Goal: Ask a question: Seek information or help from site administrators or community

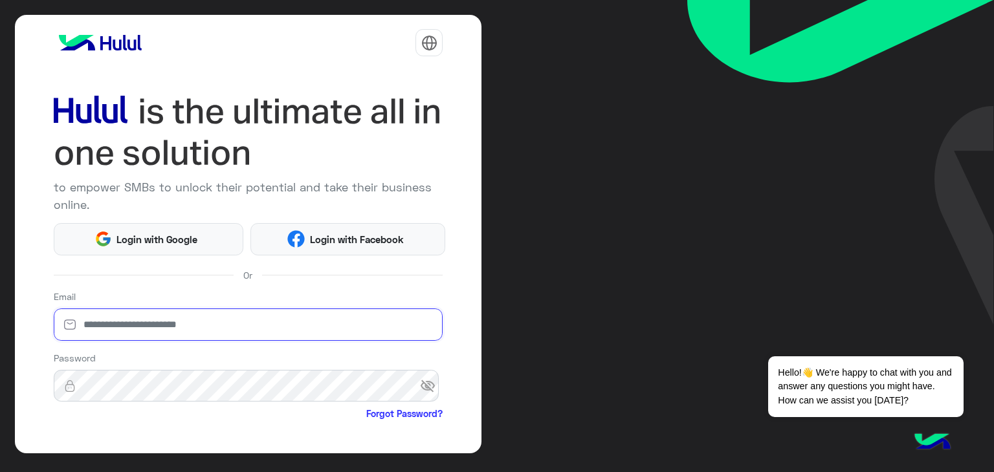
click at [148, 323] on input "email" at bounding box center [248, 325] width 389 height 32
type input "**********"
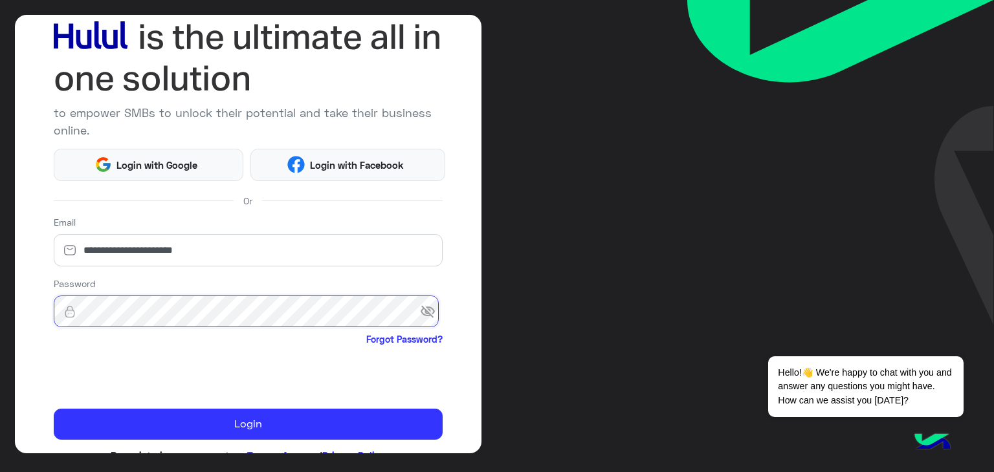
scroll to position [75, 0]
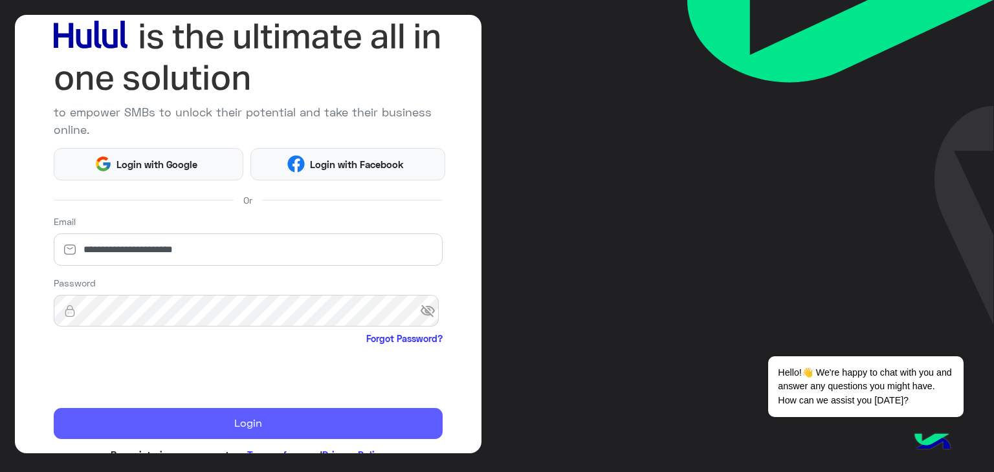
click at [308, 432] on button "Login" at bounding box center [248, 423] width 389 height 31
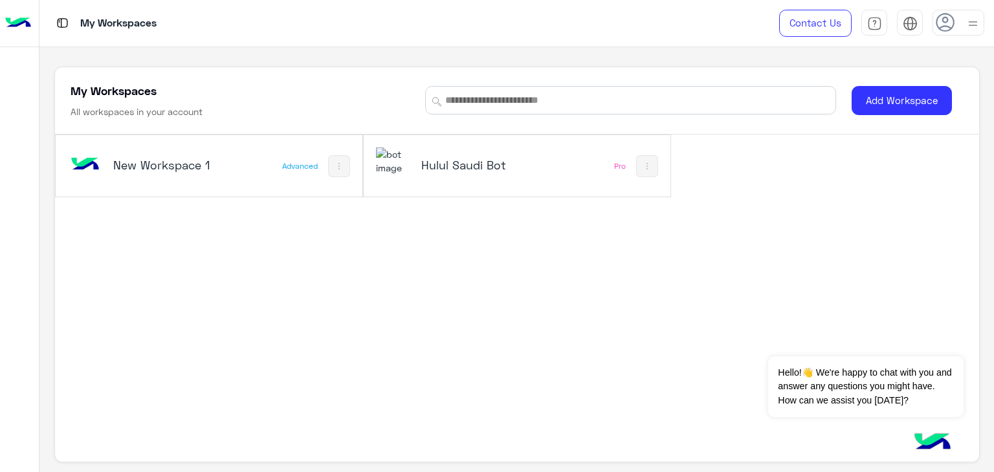
click at [404, 159] on img at bounding box center [393, 161] width 35 height 28
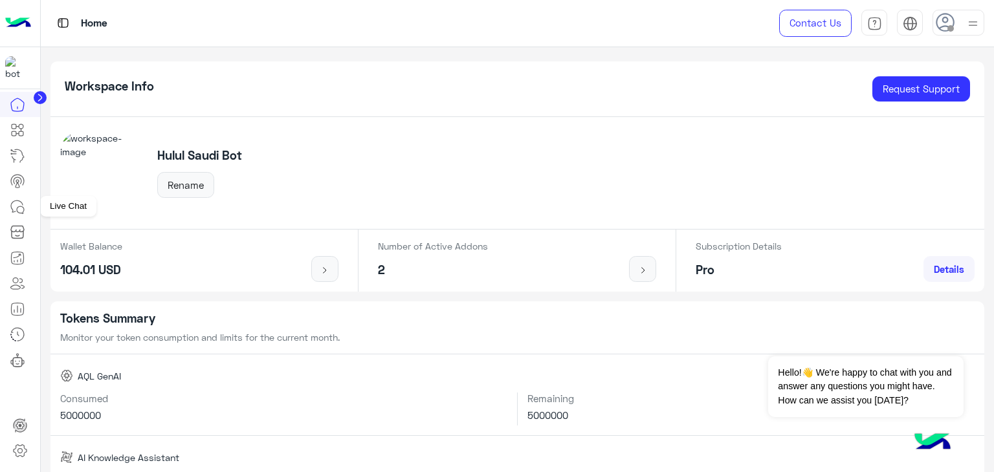
click at [13, 210] on icon at bounding box center [18, 207] width 16 height 16
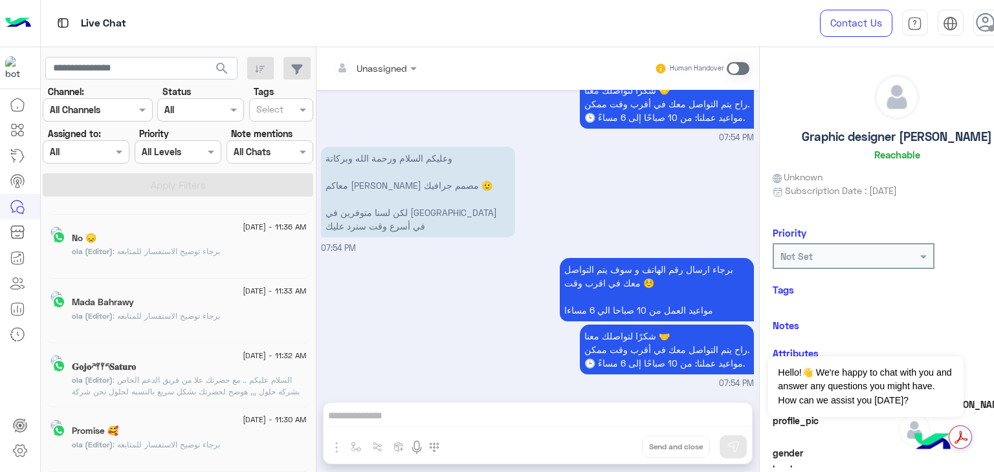
scroll to position [6, 0]
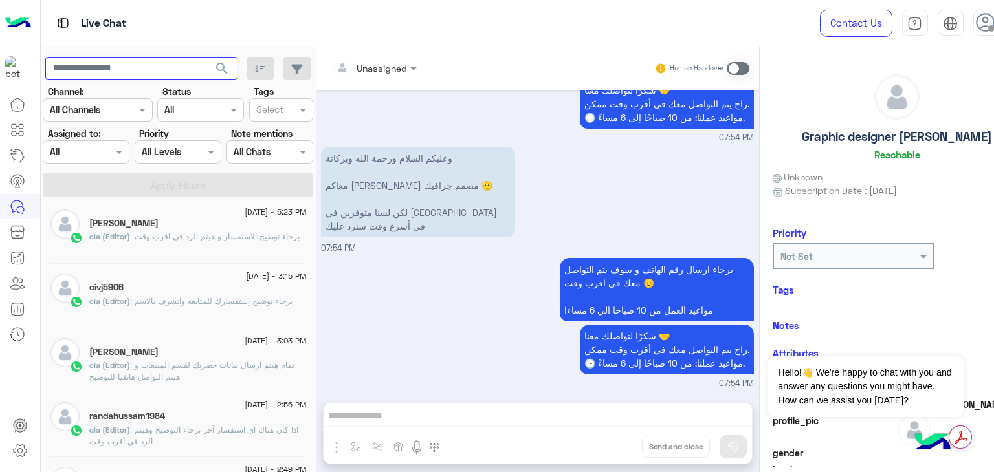
click at [152, 67] on input "text" at bounding box center [141, 68] width 192 height 23
click at [206, 57] on button "search" at bounding box center [222, 71] width 32 height 28
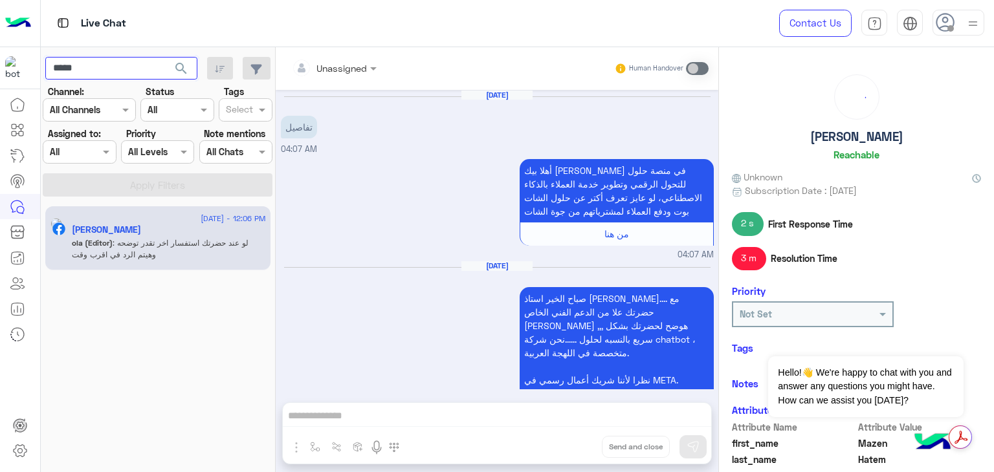
scroll to position [237, 0]
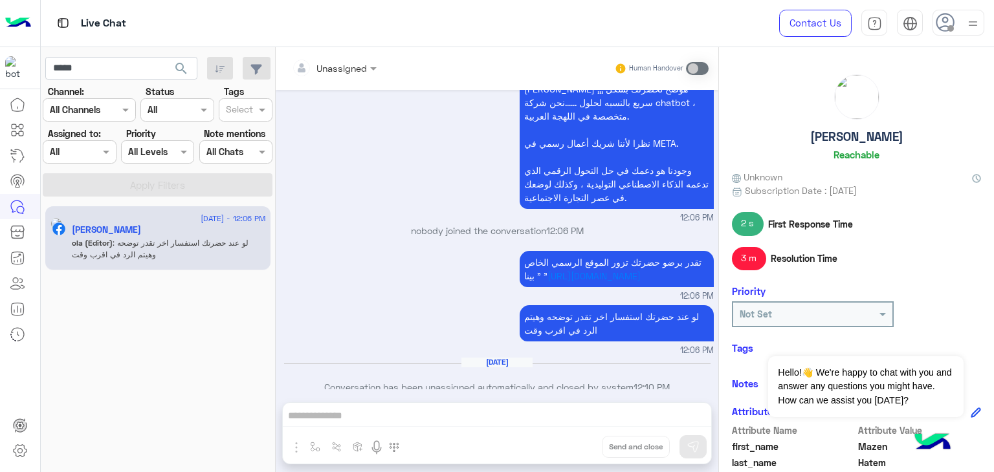
click at [411, 224] on p "nobody joined the conversation 12:06 PM" at bounding box center [497, 231] width 433 height 14
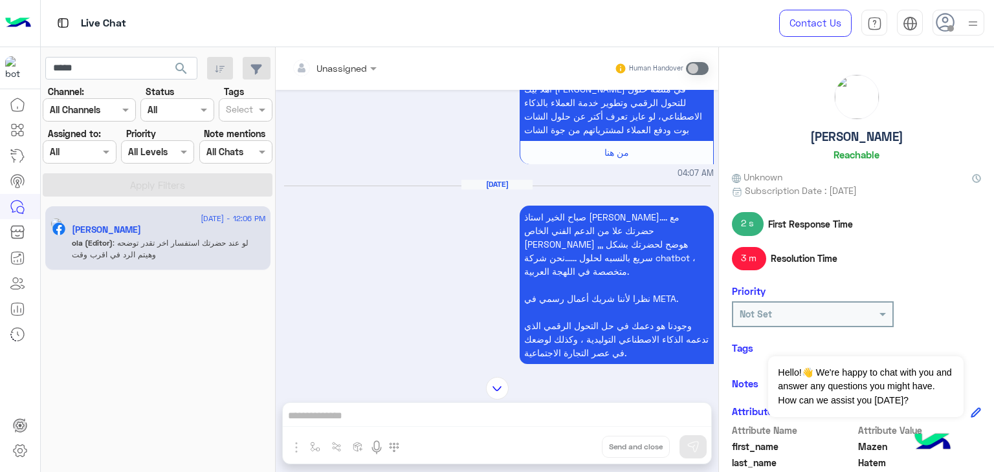
scroll to position [0, 0]
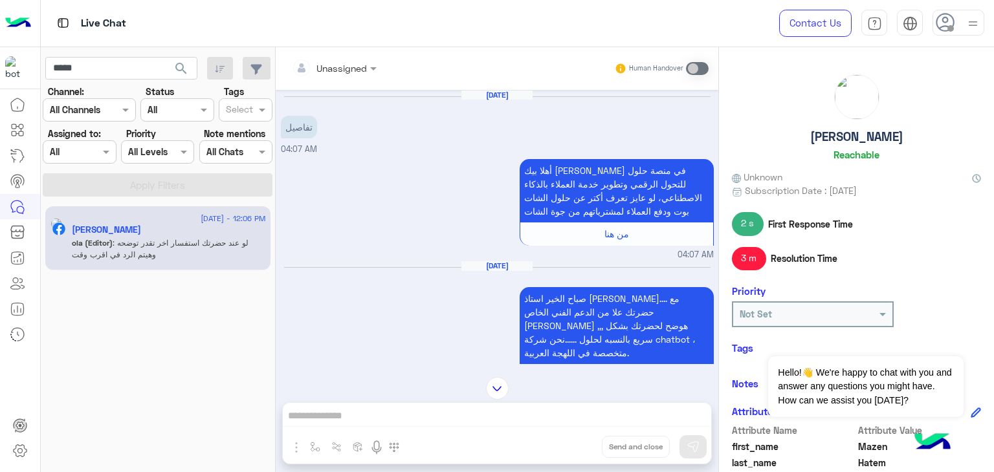
click at [304, 128] on p "تفاصيل" at bounding box center [299, 127] width 36 height 23
copy app-message "تفاصيل"
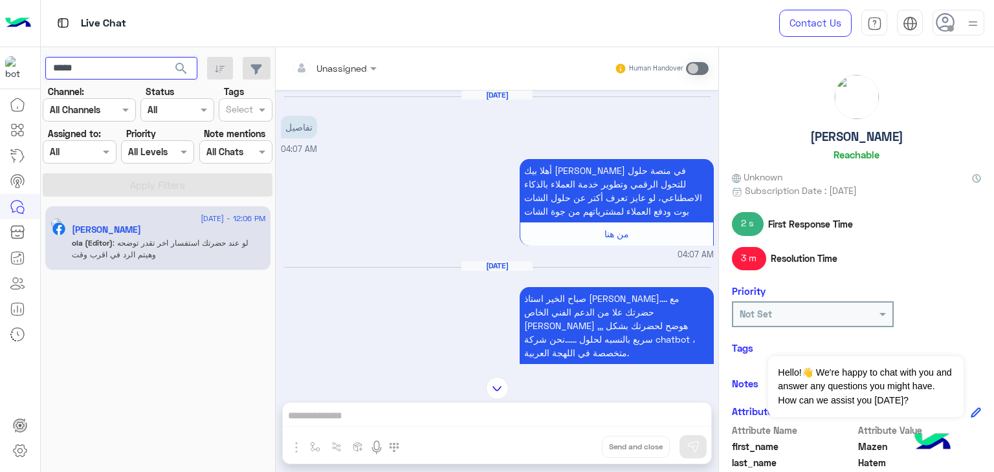
click at [104, 66] on input "*****" at bounding box center [121, 68] width 152 height 23
type input "*"
click at [166, 57] on button "search" at bounding box center [182, 71] width 32 height 28
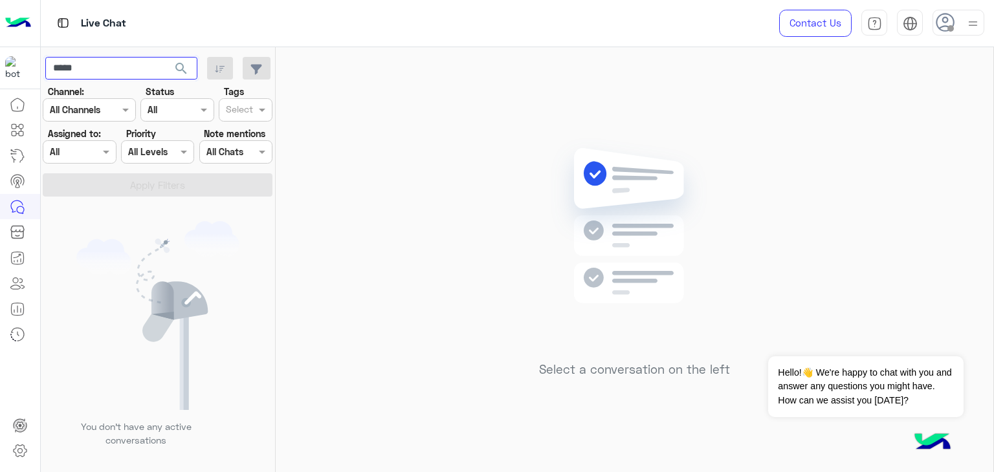
click at [166, 57] on button "search" at bounding box center [182, 71] width 32 height 28
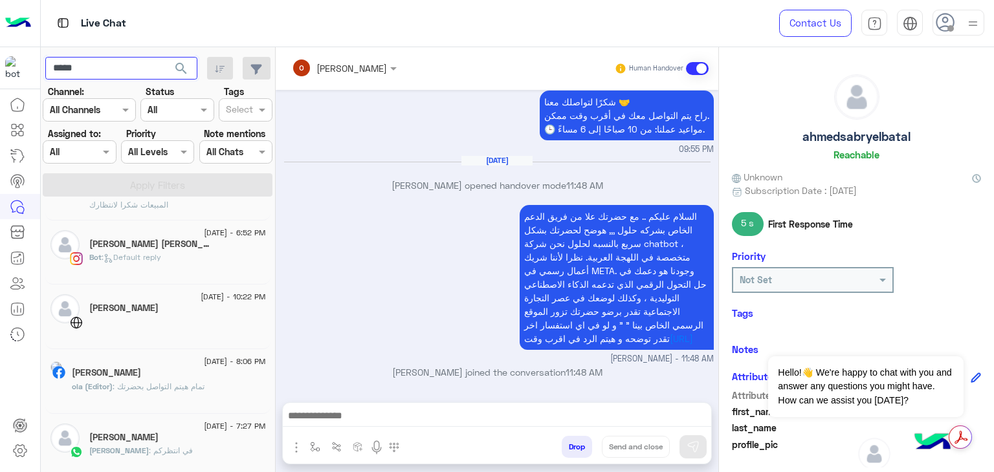
scroll to position [323, 0]
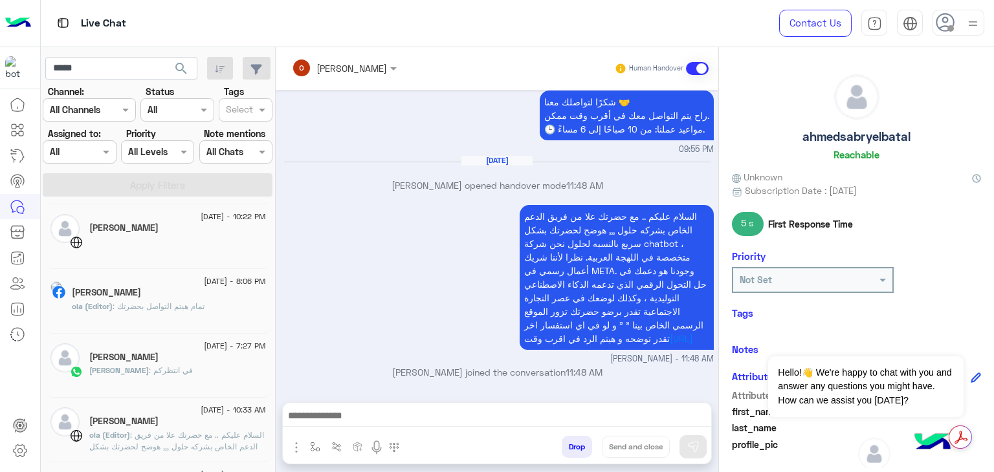
click at [169, 373] on div "[PERSON_NAME] : في انتظركم" at bounding box center [177, 376] width 177 height 23
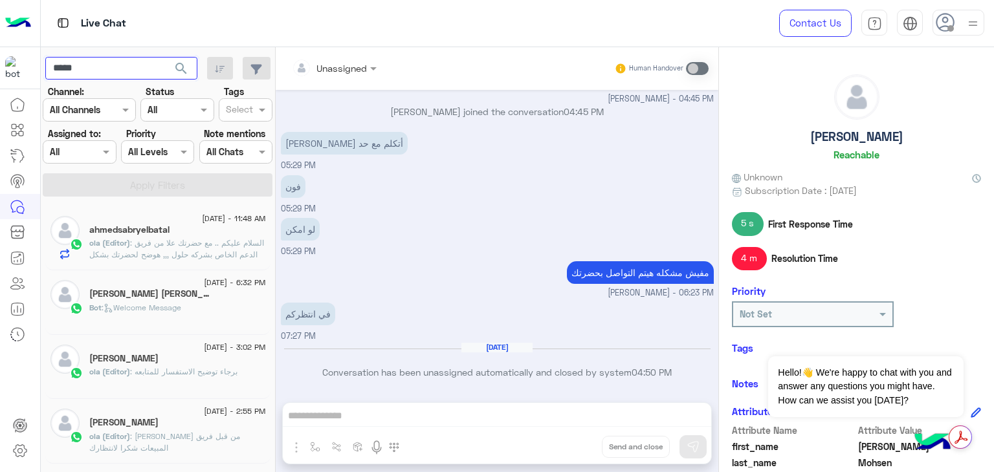
click at [150, 69] on input "*****" at bounding box center [121, 68] width 152 height 23
paste input "********"
type input "**********"
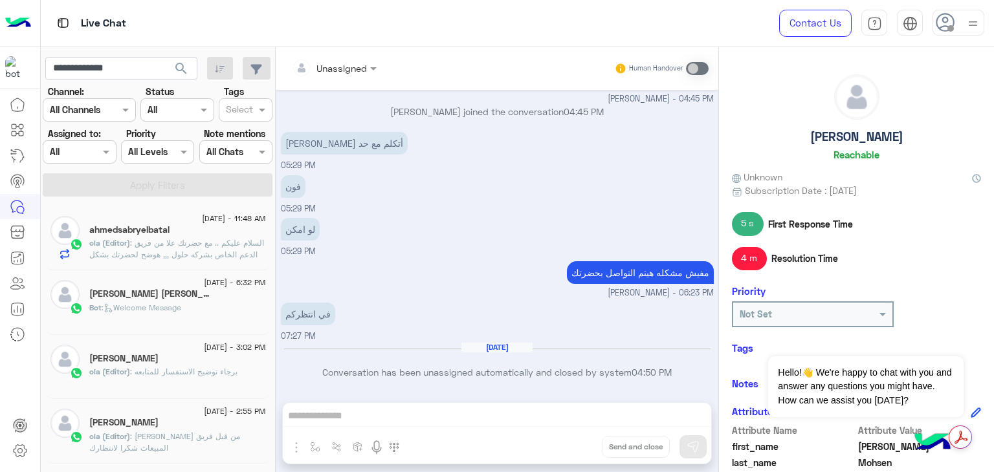
click at [179, 68] on span "search" at bounding box center [181, 69] width 16 height 16
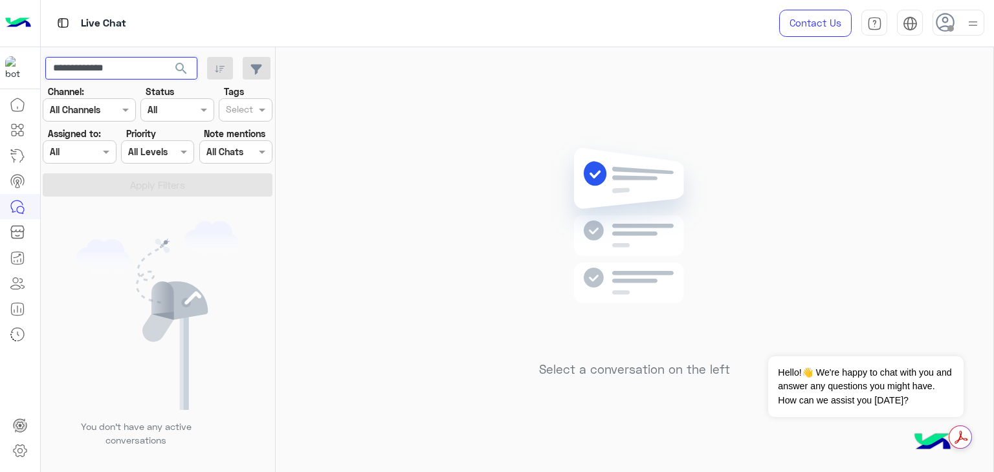
click at [163, 63] on input "**********" at bounding box center [121, 68] width 152 height 23
click at [166, 57] on button "search" at bounding box center [182, 71] width 32 height 28
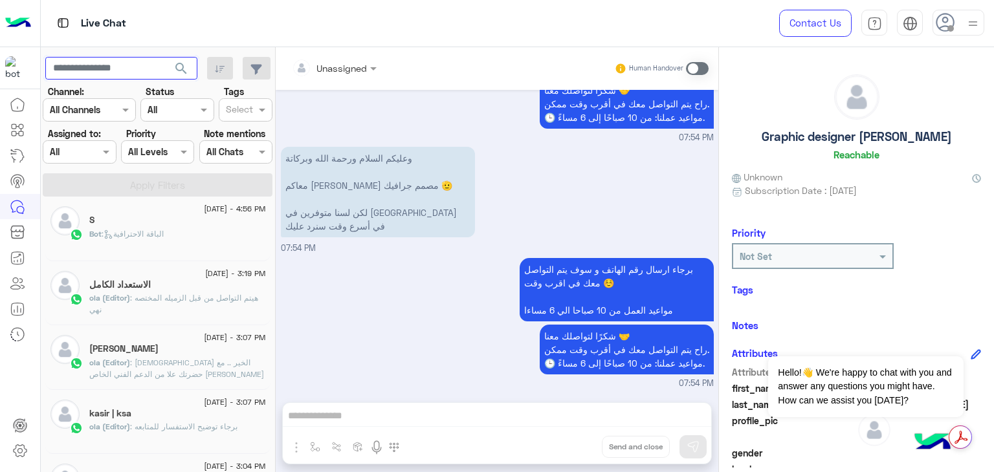
scroll to position [977, 0]
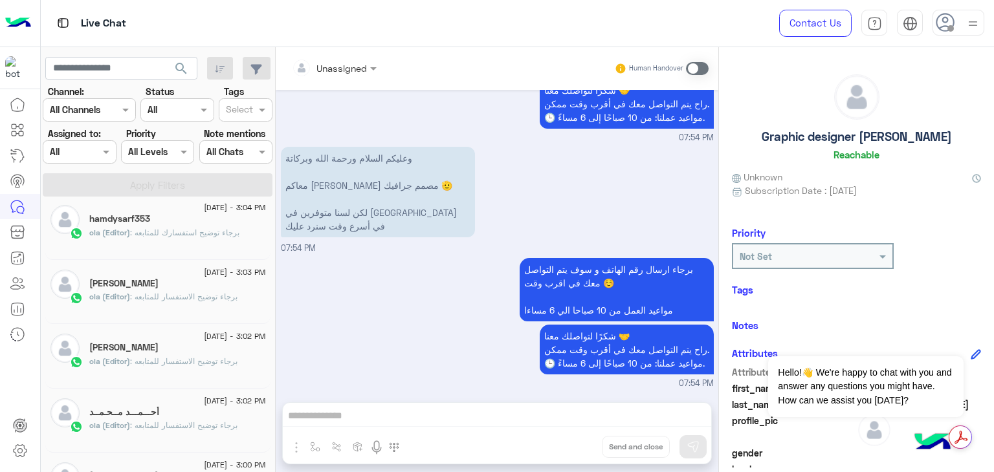
click at [160, 407] on div "أحـــمـــد مــحـمــد" at bounding box center [177, 414] width 177 height 14
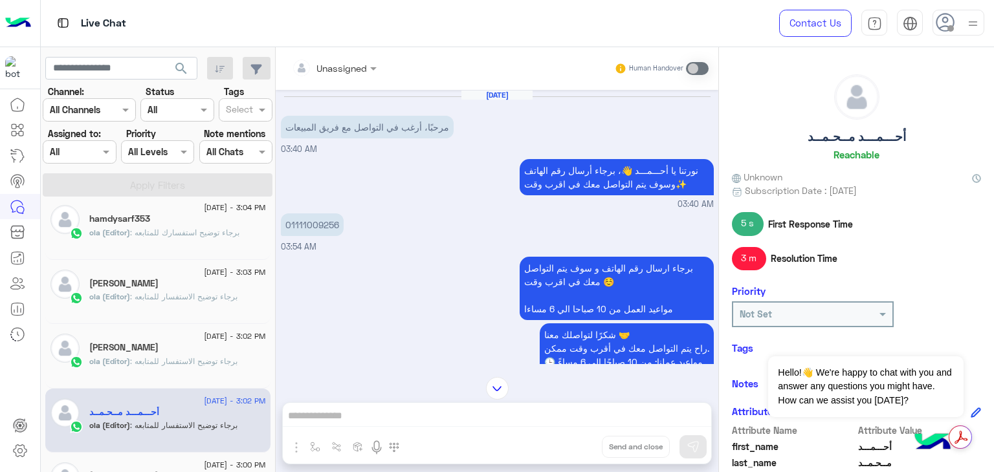
click at [293, 123] on p "مرحبًا، أرغب في التواصل مع فريق المبيعات" at bounding box center [367, 127] width 173 height 23
copy app-message "مرحبًا، أرغب في التواصل مع فريق المبيعات"
click at [148, 65] on input "text" at bounding box center [121, 68] width 152 height 23
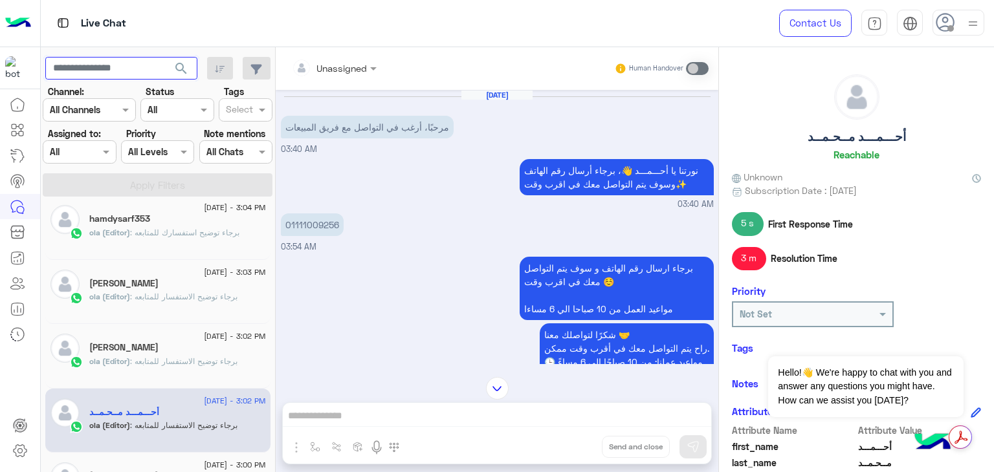
paste input "**********"
type input "**********"
click at [177, 61] on span "search" at bounding box center [181, 69] width 16 height 16
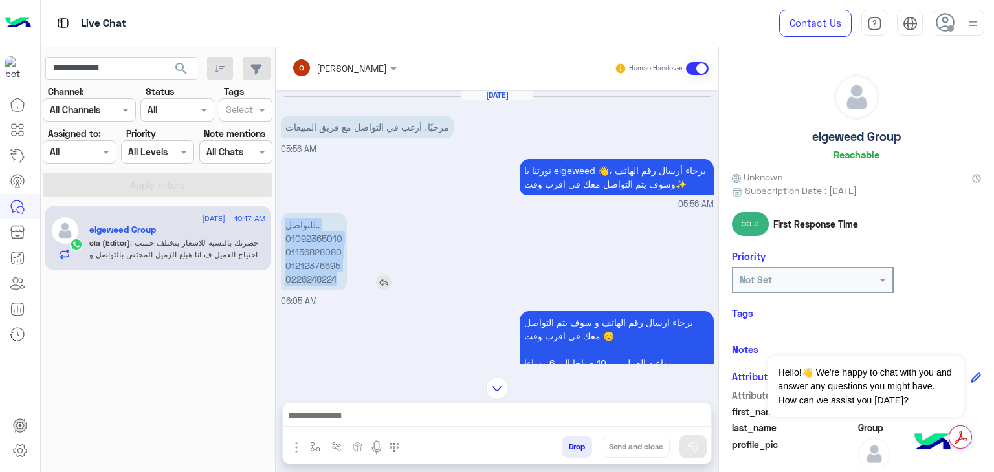
drag, startPoint x: 286, startPoint y: 225, endPoint x: 344, endPoint y: 283, distance: 82.3
click at [344, 283] on p "للتواصل.. 01092365010 01156828080 01212376695 0226248224" at bounding box center [314, 251] width 66 height 77
click at [328, 259] on p "للتواصل.. 01092365010 01156828080 01212376695 0226248224" at bounding box center [314, 251] width 66 height 77
drag, startPoint x: 285, startPoint y: 241, endPoint x: 340, endPoint y: 275, distance: 64.3
click at [340, 275] on p "للتواصل.. 01092365010 01156828080 01212376695 0226248224" at bounding box center [314, 251] width 66 height 77
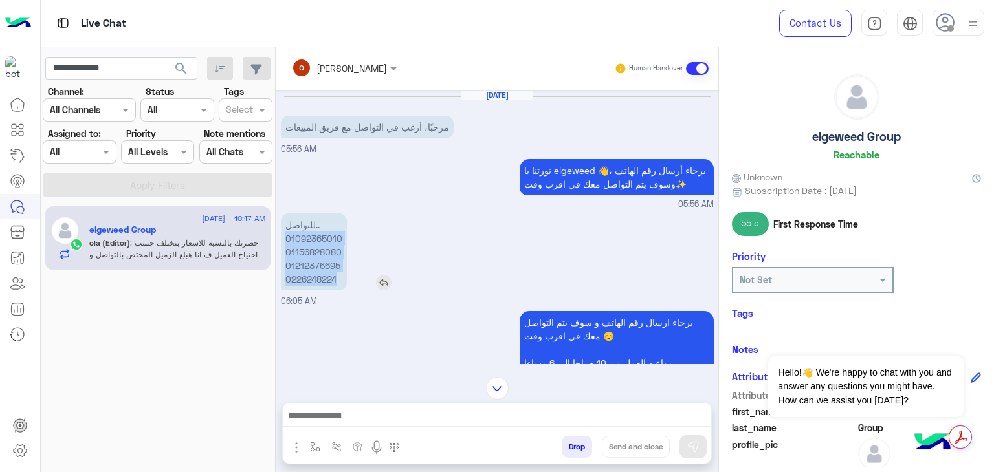
copy p "01092365010 01156828080 01212376695 0226248224"
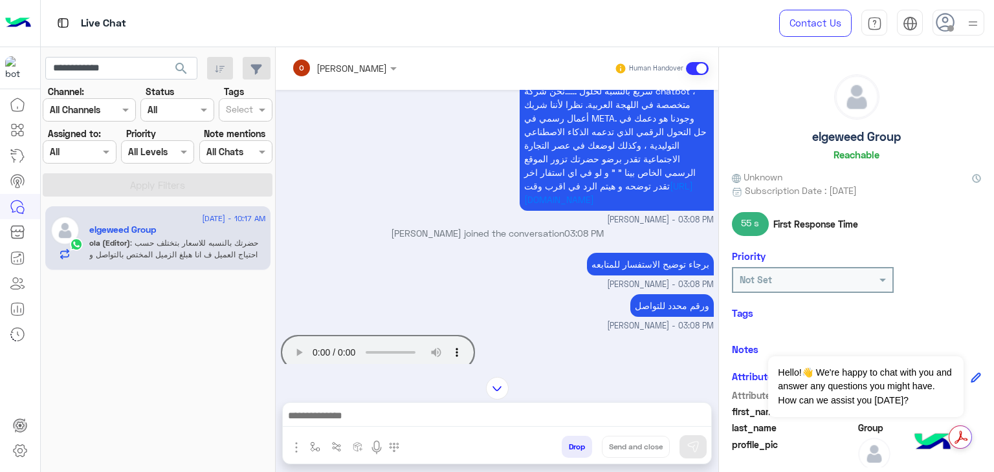
scroll to position [647, 0]
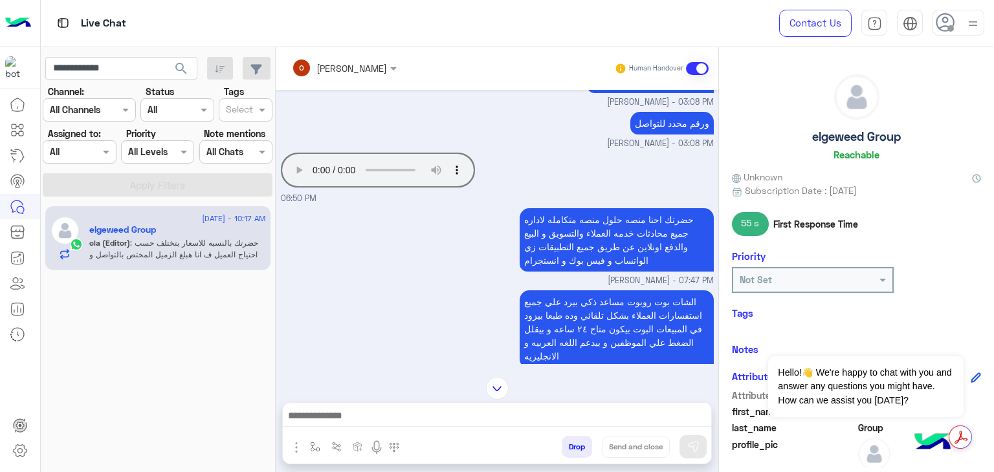
click at [386, 275] on small "[PERSON_NAME] - 07:47 PM" at bounding box center [497, 281] width 433 height 12
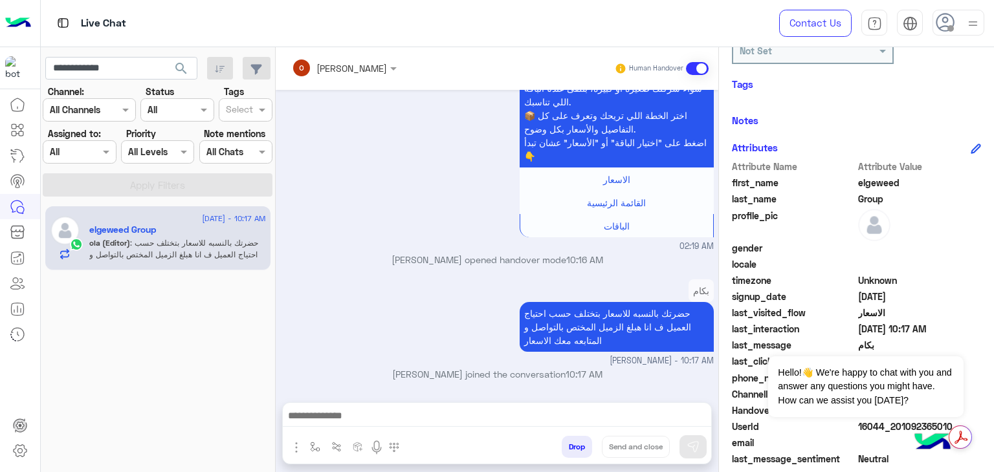
scroll to position [259, 0]
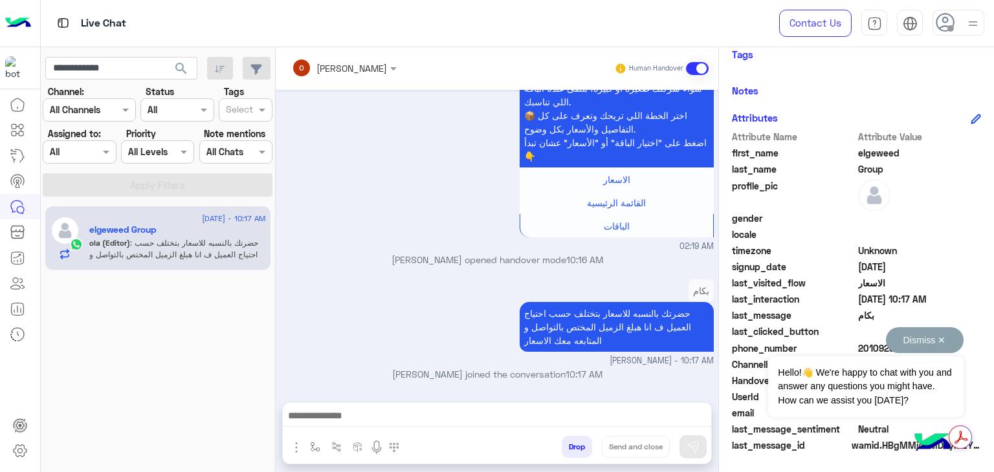
click at [943, 340] on button "Dismiss ✕" at bounding box center [925, 340] width 78 height 26
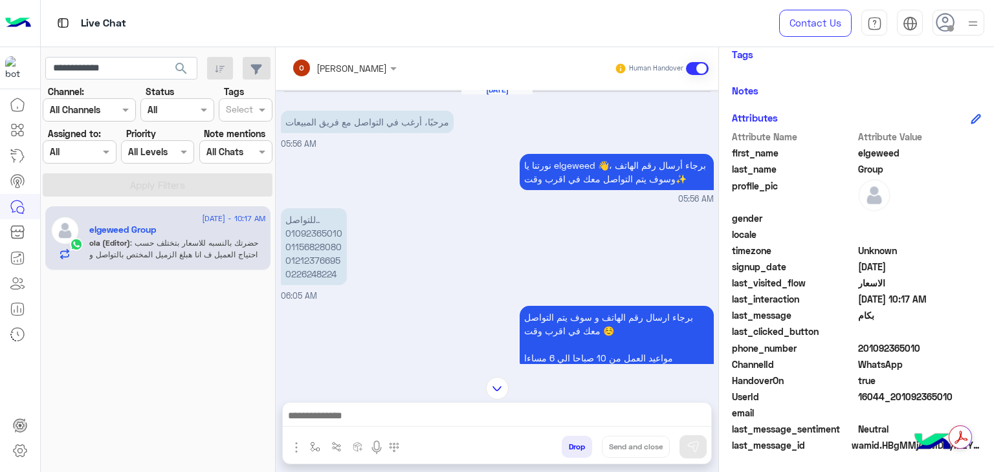
scroll to position [0, 0]
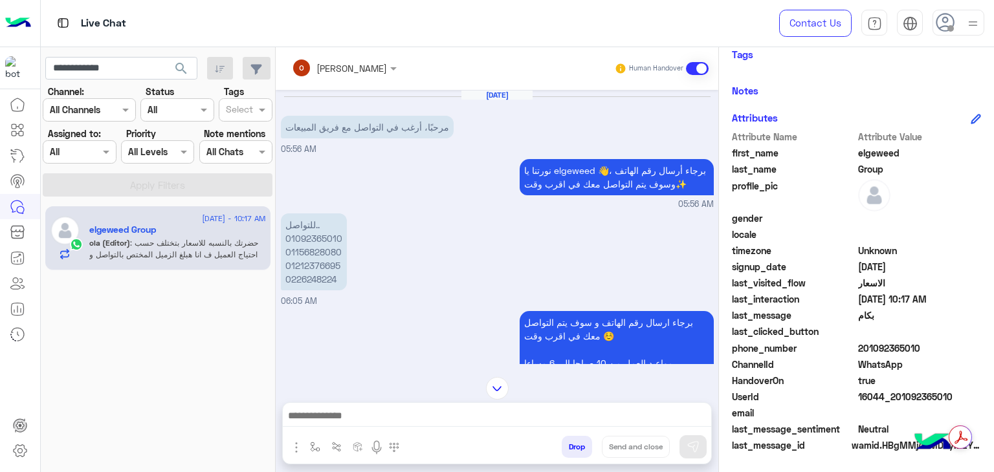
click at [167, 67] on button "search" at bounding box center [182, 71] width 32 height 28
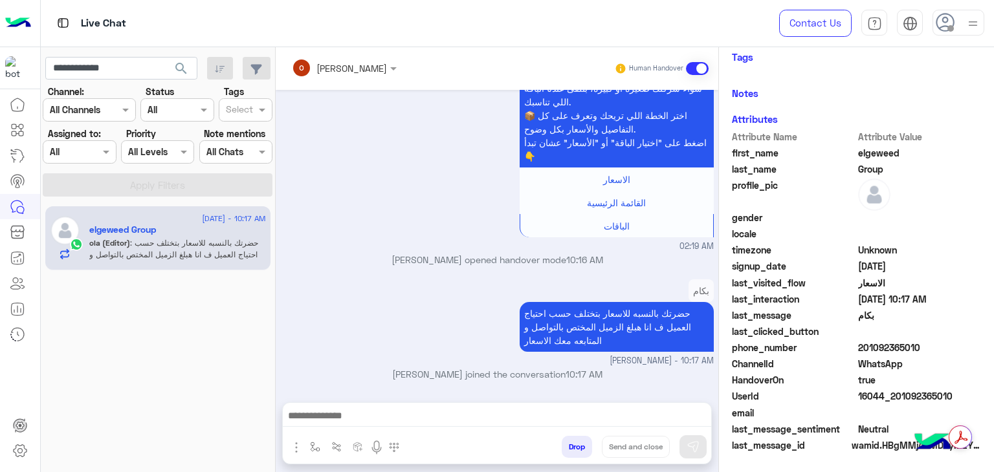
scroll to position [259, 0]
click at [140, 67] on input "**********" at bounding box center [121, 68] width 152 height 23
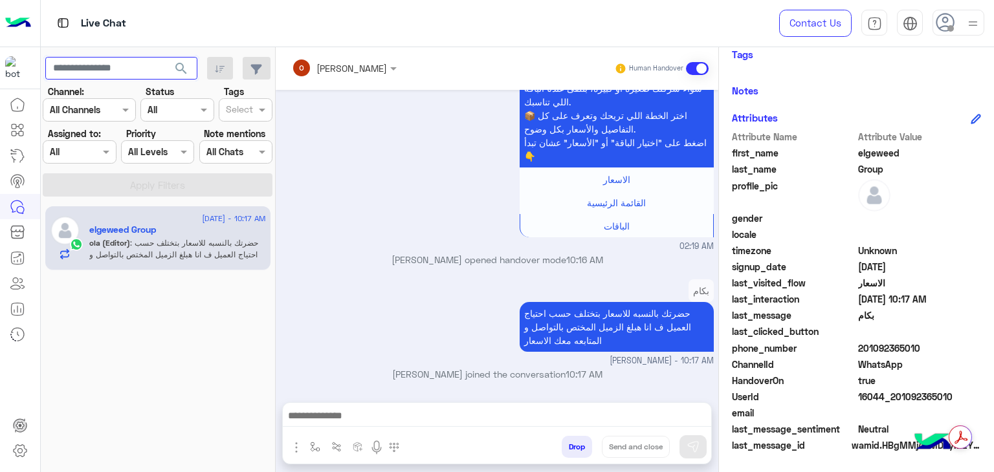
click at [166, 57] on button "search" at bounding box center [182, 71] width 32 height 28
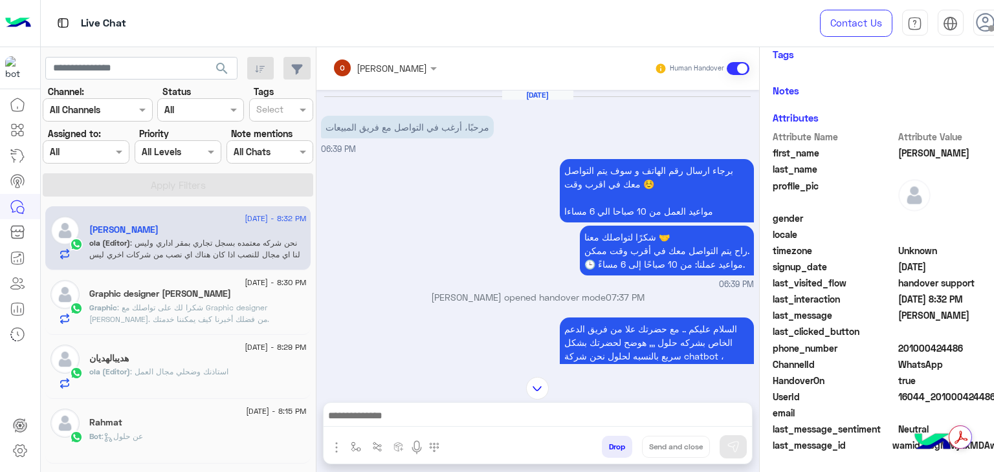
click at [913, 345] on span "201000424486" at bounding box center [960, 349] width 124 height 14
drag, startPoint x: 902, startPoint y: 345, endPoint x: 970, endPoint y: 341, distance: 68.1
click at [970, 342] on span "201000424486" at bounding box center [960, 349] width 124 height 14
copy span "01000424486"
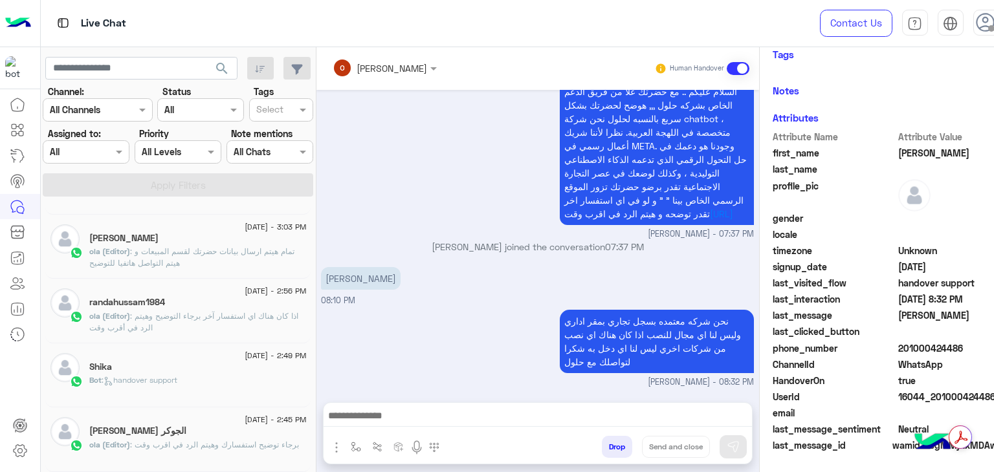
scroll to position [136, 0]
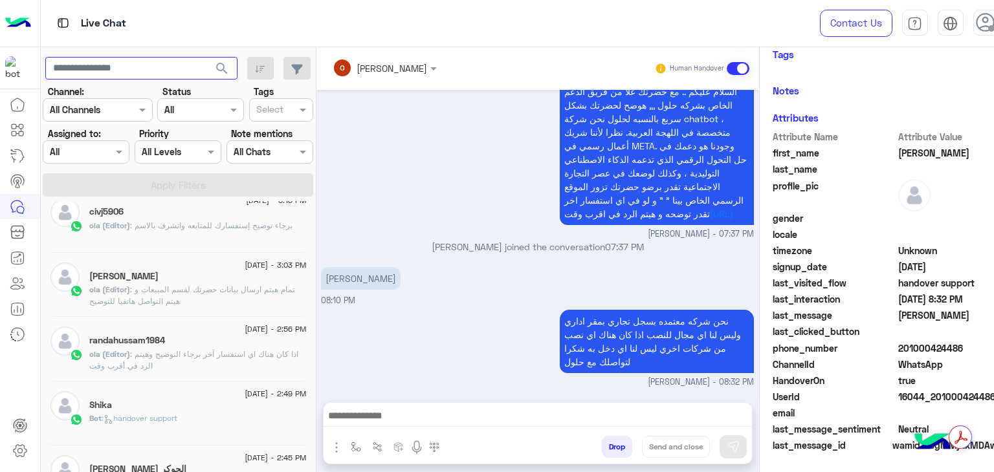
click at [177, 61] on input "text" at bounding box center [141, 68] width 192 height 23
paste input "****"
click at [206, 57] on button "search" at bounding box center [222, 71] width 32 height 28
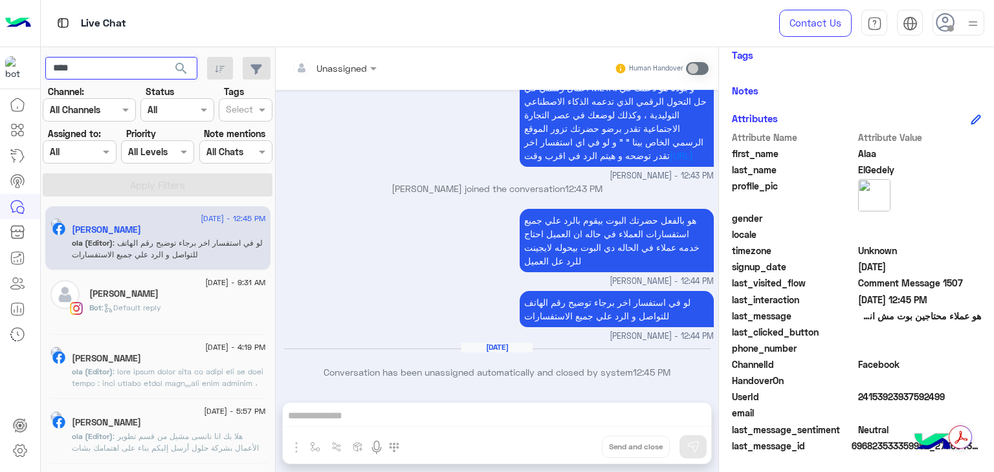
click at [116, 61] on input "****" at bounding box center [121, 68] width 152 height 23
paste input "*"
click at [166, 57] on button "search" at bounding box center [182, 71] width 32 height 28
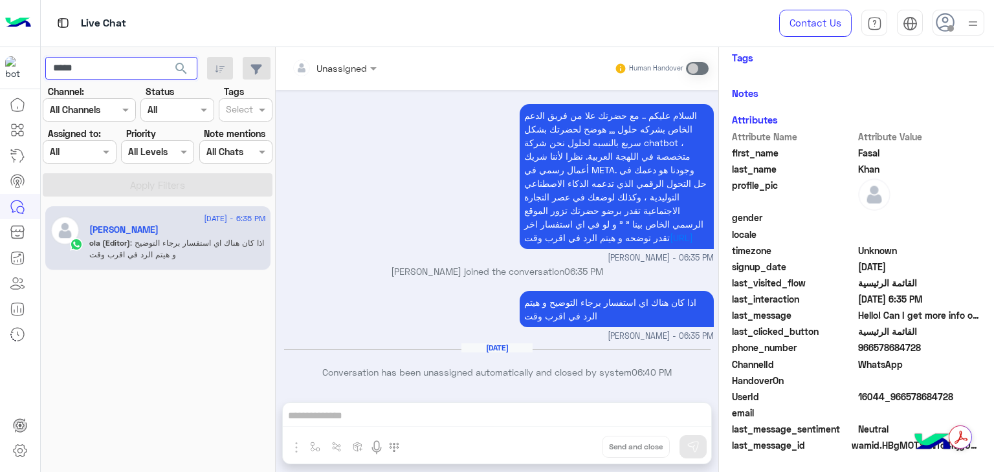
scroll to position [293, 0]
click at [124, 56] on app-inbox-users-filters "***** search Channel: Channel All Channels Status Channel All Tags Select Assig…" at bounding box center [158, 124] width 235 height 155
click at [114, 72] on input "*****" at bounding box center [121, 68] width 152 height 23
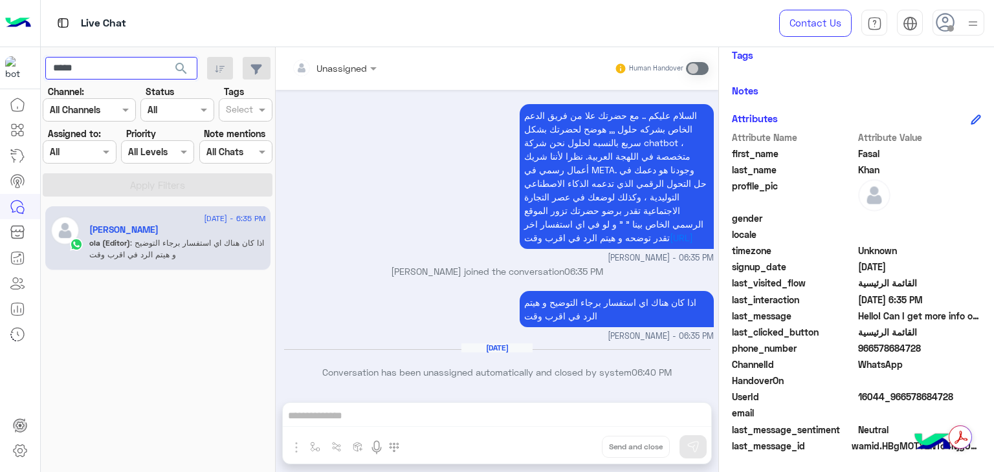
click at [114, 72] on input "*****" at bounding box center [121, 68] width 152 height 23
type input "*"
click at [166, 57] on button "search" at bounding box center [182, 71] width 32 height 28
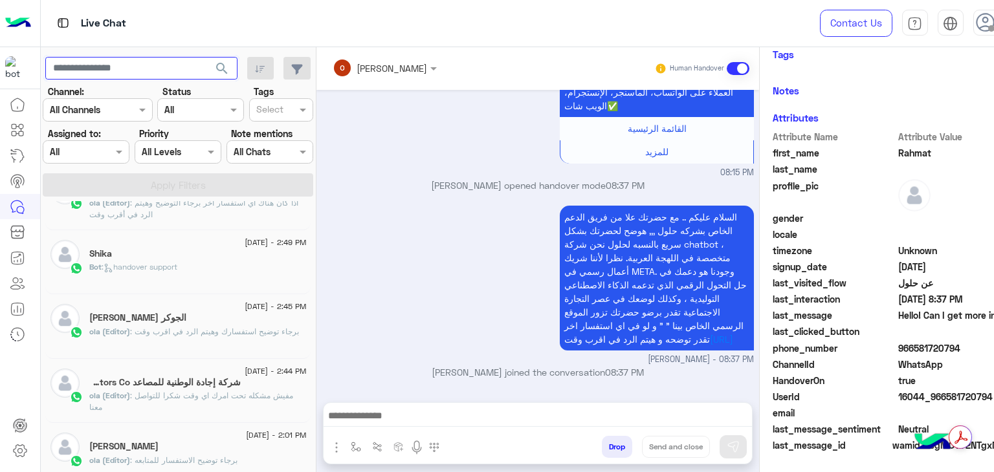
scroll to position [265, 0]
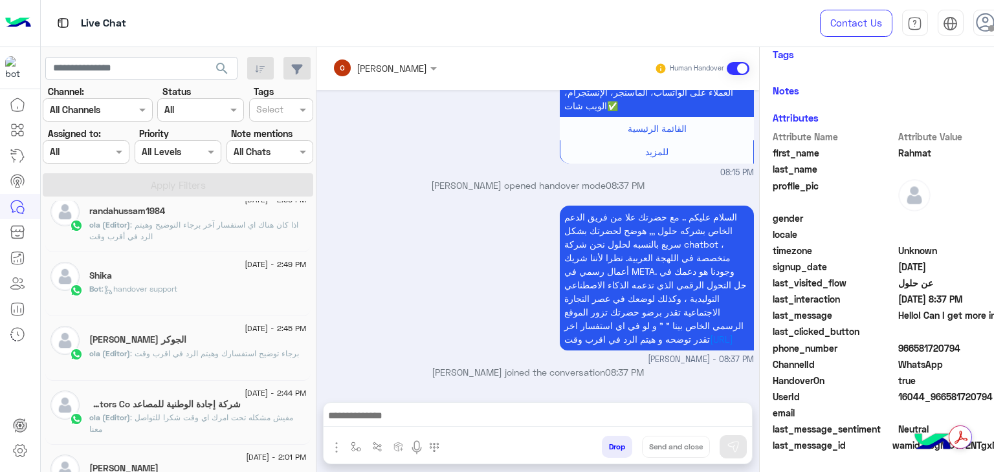
click at [157, 348] on p "ola (Editor) : برجاء توضيح استفسارك وهيتم الرد في اقرب وقت" at bounding box center [194, 354] width 210 height 12
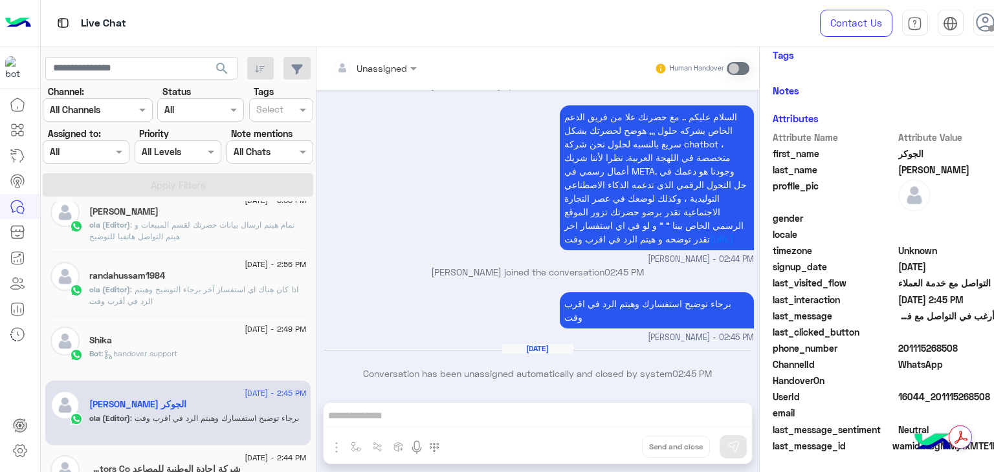
scroll to position [136, 0]
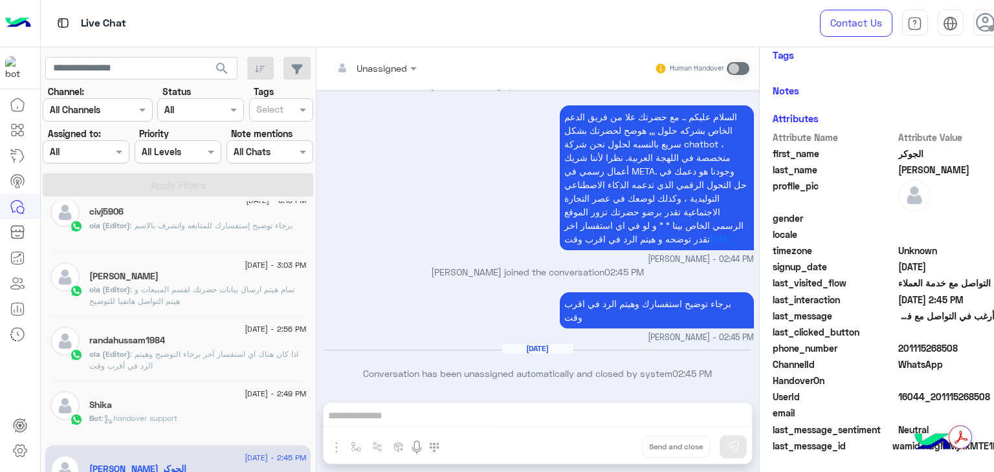
click at [131, 373] on div "[DATE] - 2:56 PM randahussam1984 ola (Editor) : اذا كان هناك اي استفسار آخر برج…" at bounding box center [177, 349] width 265 height 65
click at [130, 351] on span "ola (Editor)" at bounding box center [109, 354] width 41 height 10
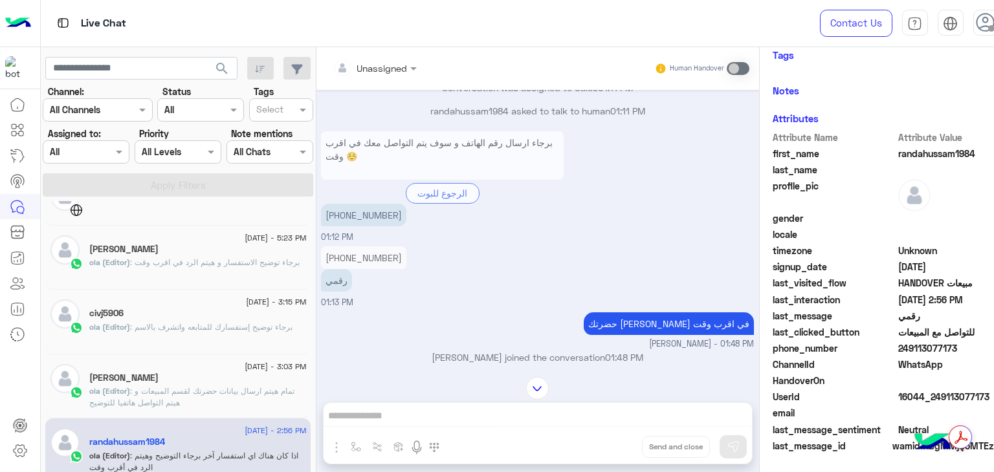
scroll to position [6, 0]
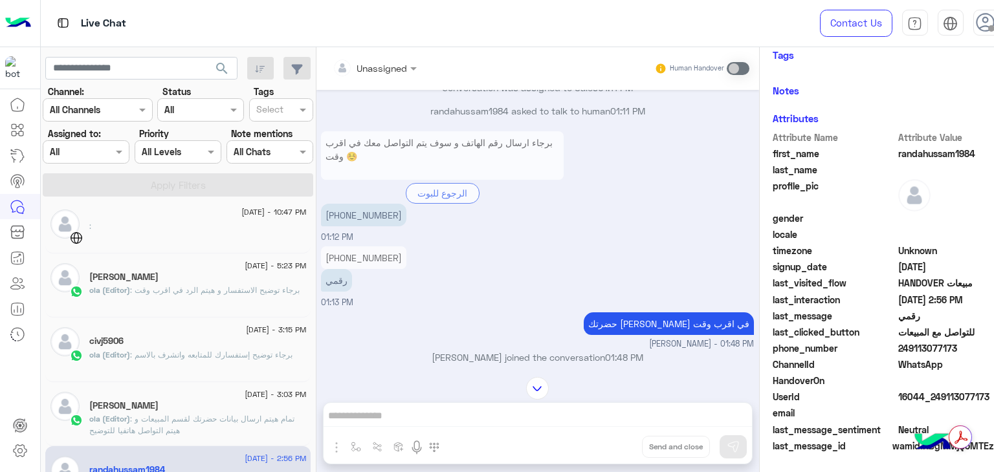
click at [186, 355] on span ": برجاء توضيح إستفسارك للمتابعه واتشرف بالاسم" at bounding box center [211, 355] width 162 height 10
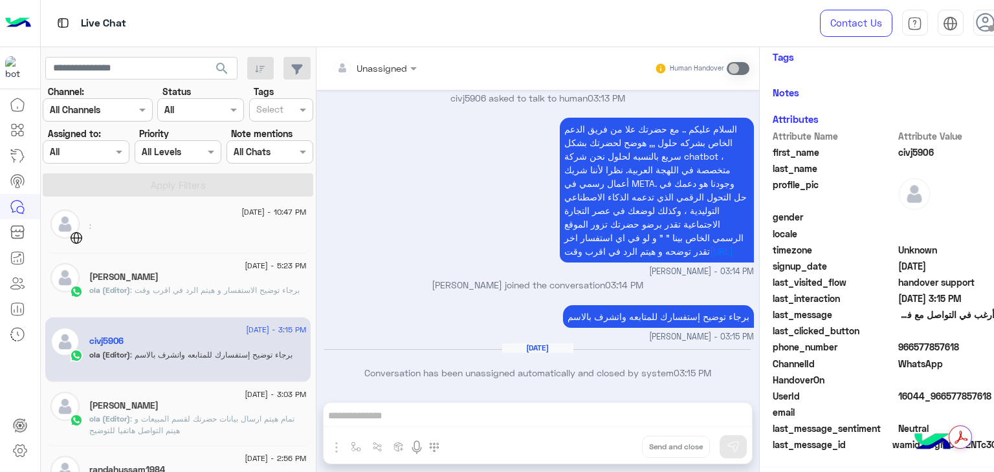
scroll to position [290, 0]
